Goal: Find specific page/section: Find specific page/section

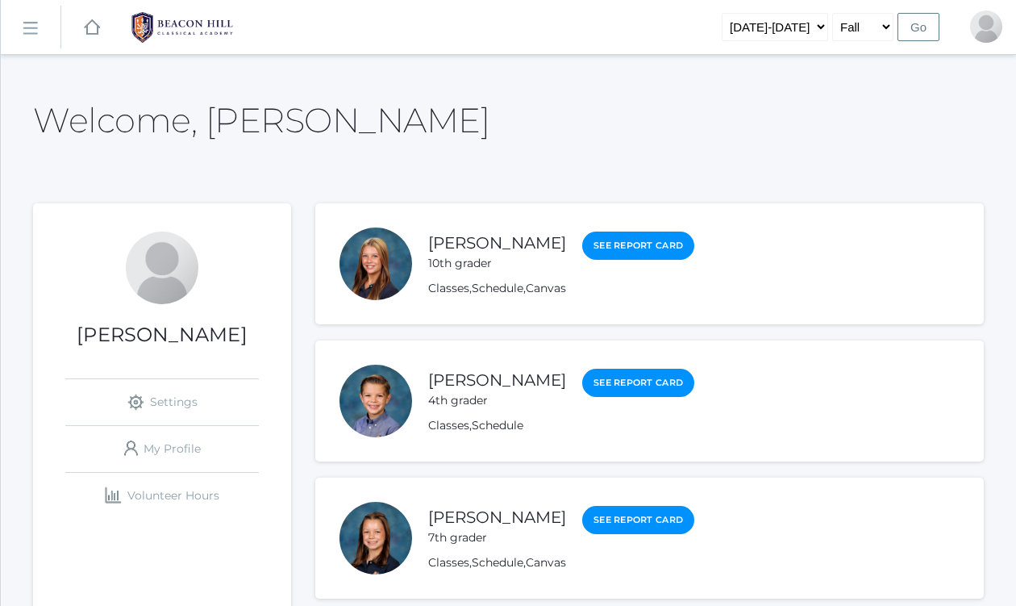
click at [41, 28] on link "icons/ui/navigation/hamburger Created with Sketch." at bounding box center [31, 28] width 60 height 44
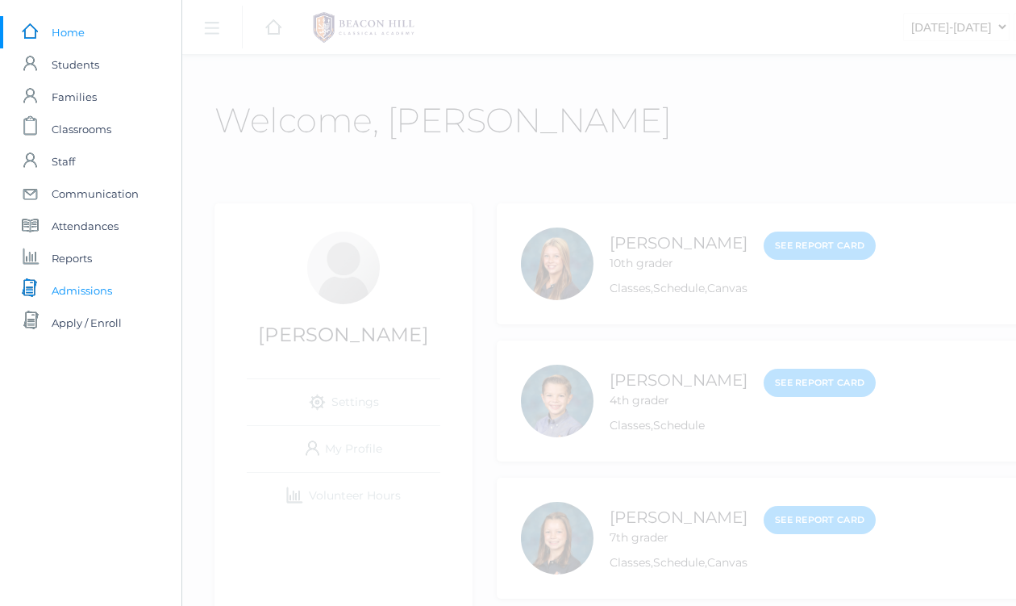
click at [77, 285] on span "Admissions" at bounding box center [82, 290] width 60 height 32
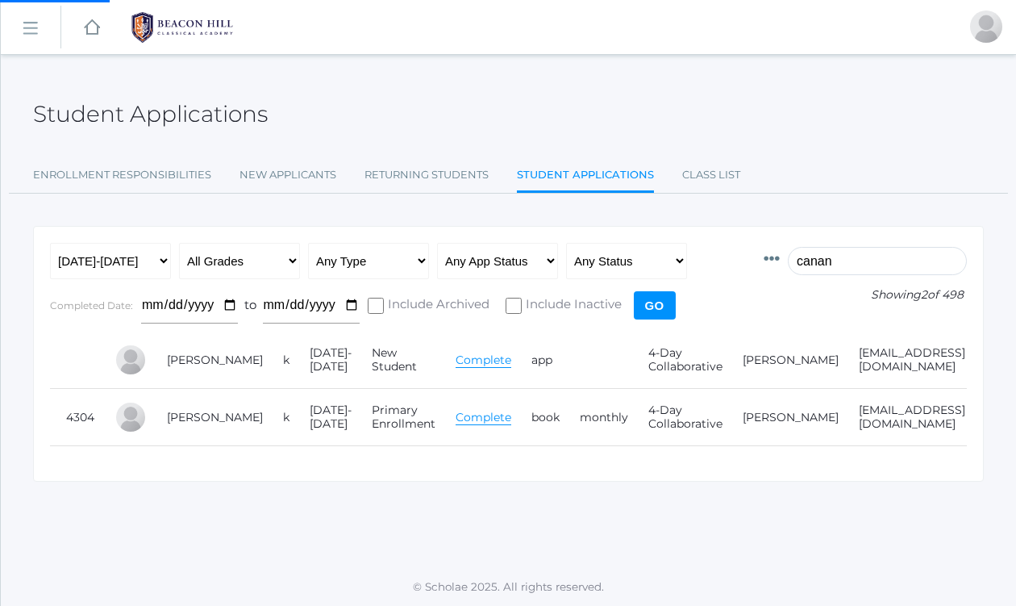
click at [836, 264] on input "canan" at bounding box center [877, 261] width 179 height 28
type input "[PERSON_NAME]"
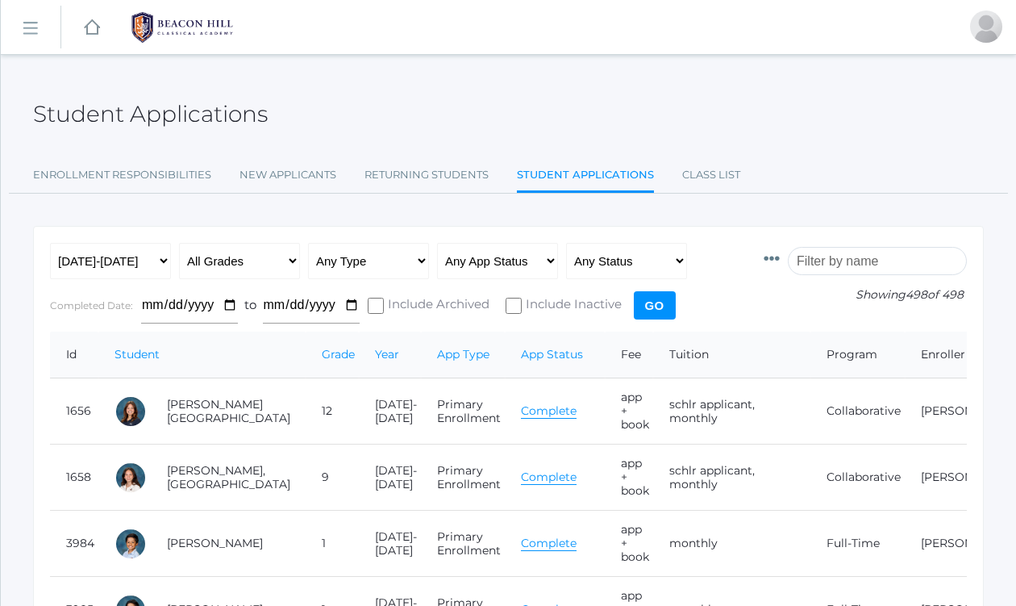
click at [917, 259] on input "search" at bounding box center [877, 261] width 179 height 28
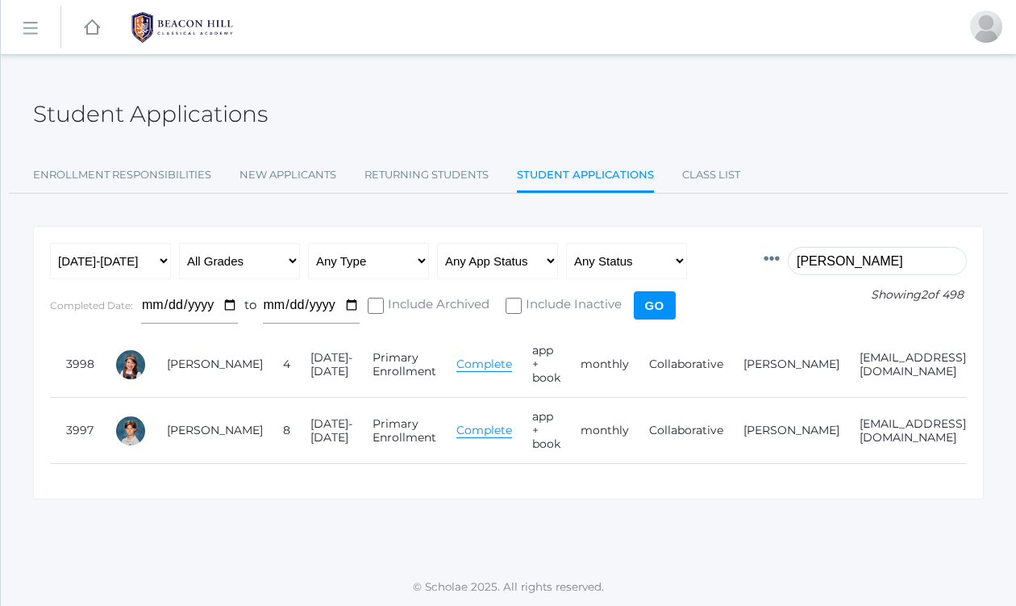
type input "[PERSON_NAME]"
click at [125, 433] on div at bounding box center [131, 431] width 32 height 32
click at [172, 430] on link "[PERSON_NAME]" at bounding box center [215, 430] width 96 height 15
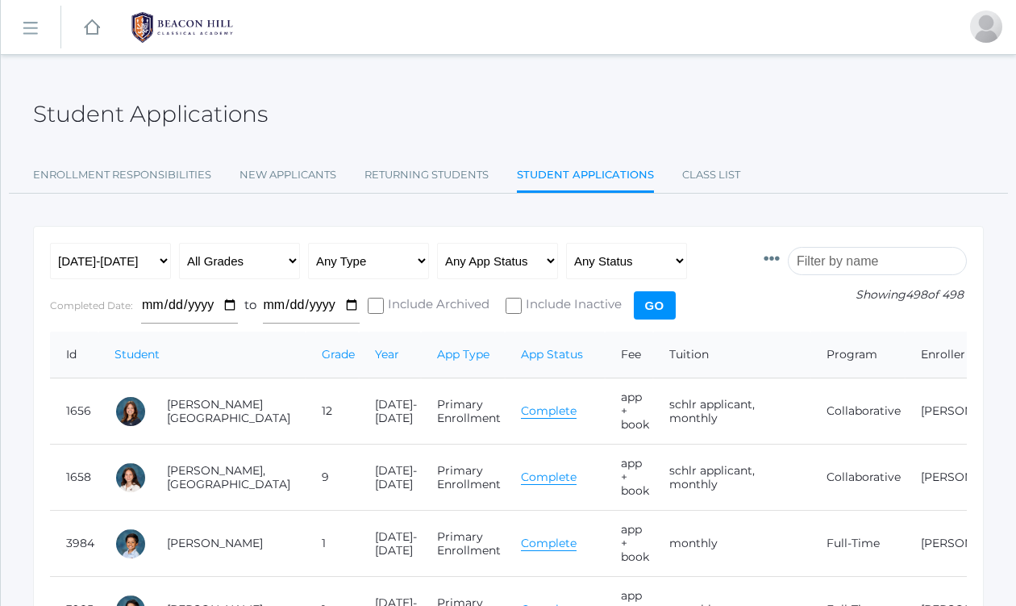
click at [844, 260] on input "search" at bounding box center [877, 261] width 179 height 28
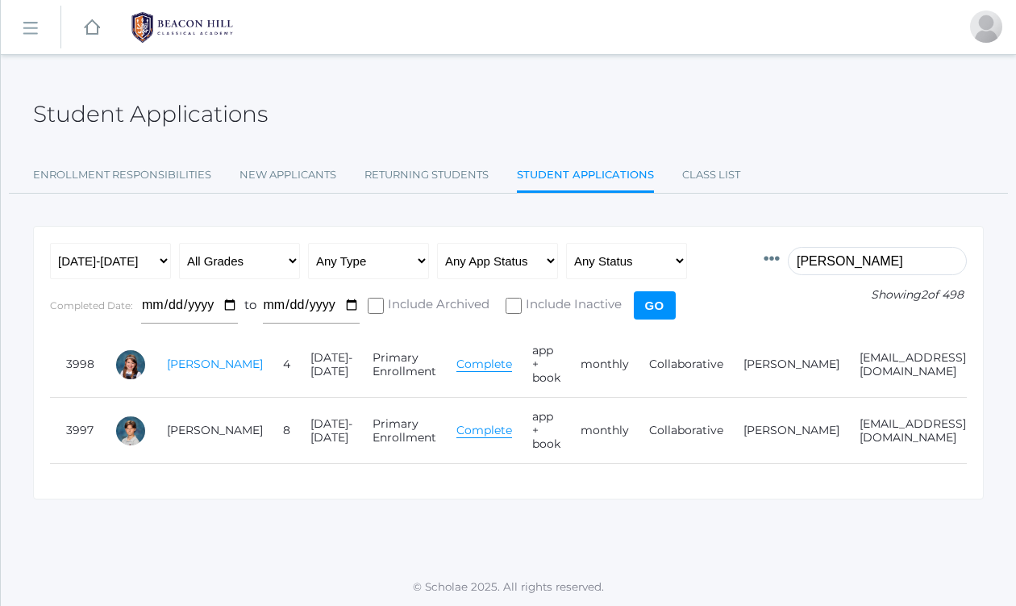
type input "[PERSON_NAME]"
click at [197, 356] on link "[PERSON_NAME]" at bounding box center [215, 363] width 96 height 15
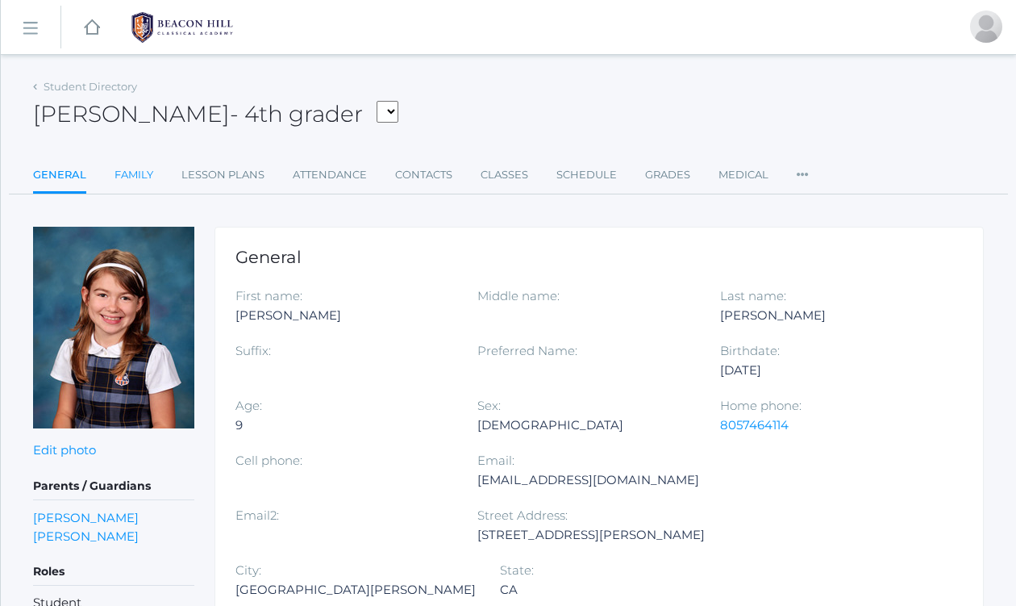
click at [127, 173] on link "Family" at bounding box center [134, 175] width 39 height 32
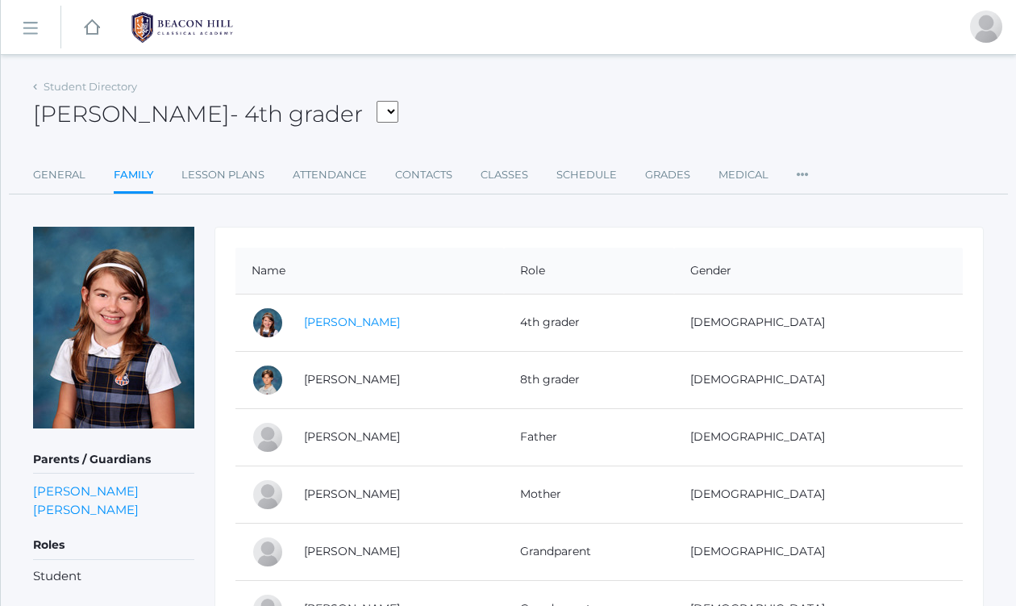
click at [344, 323] on link "[PERSON_NAME]" at bounding box center [352, 322] width 96 height 15
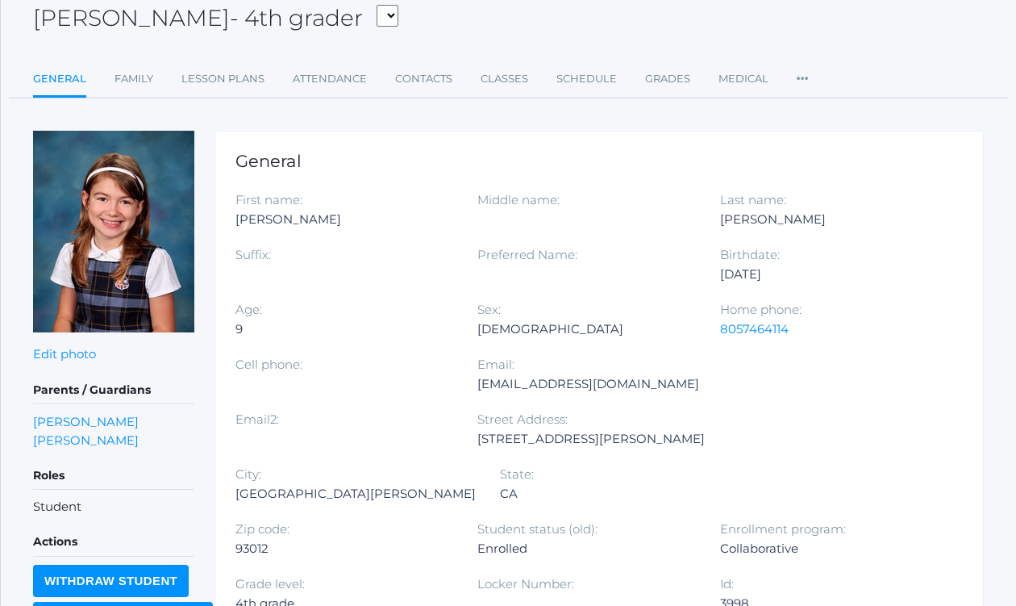
scroll to position [94, 0]
